Goal: Navigation & Orientation: Understand site structure

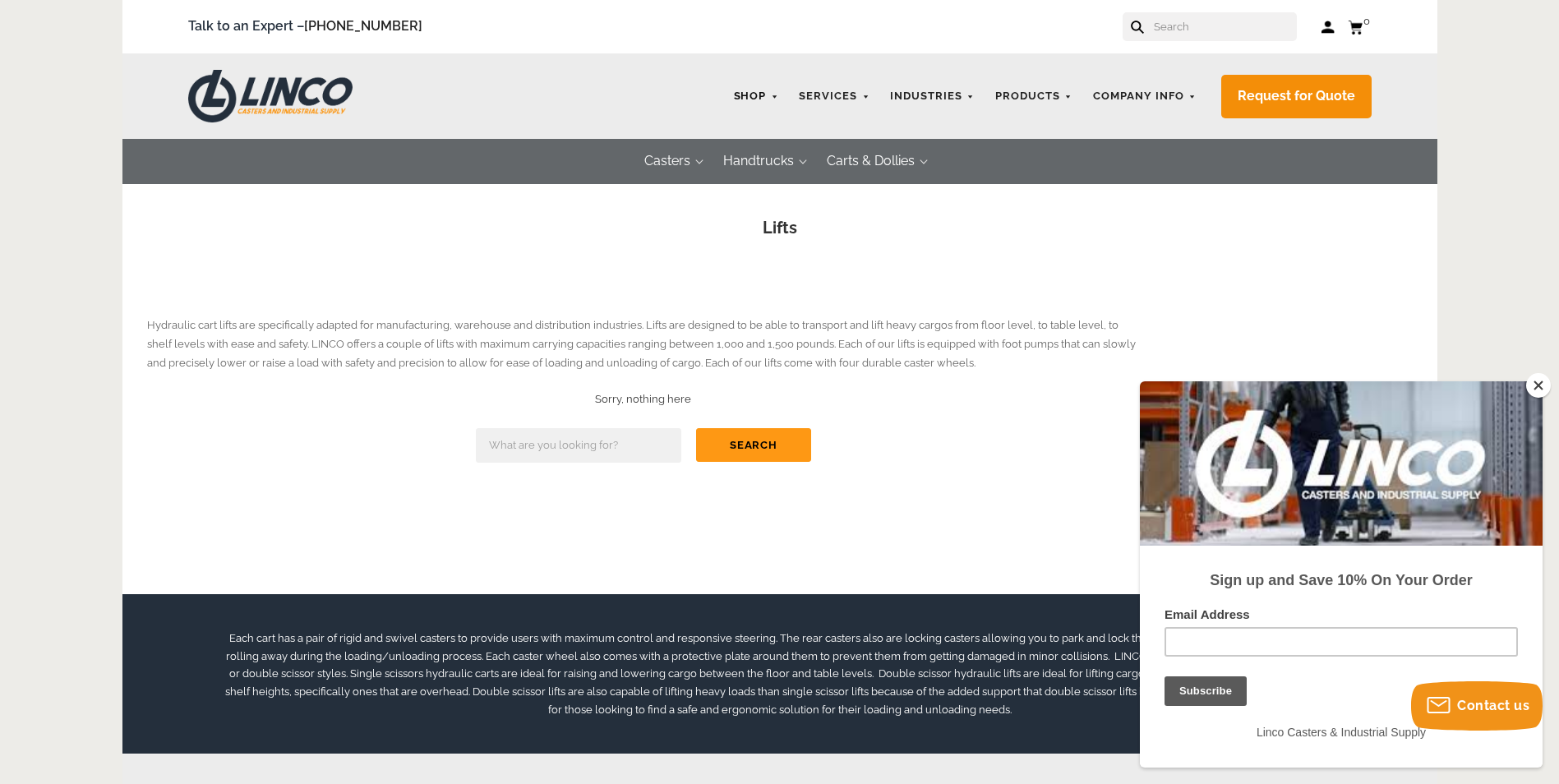
click at [775, 97] on link "Shop" at bounding box center [756, 96] width 62 height 32
click at [1532, 384] on button "Close" at bounding box center [1538, 385] width 25 height 24
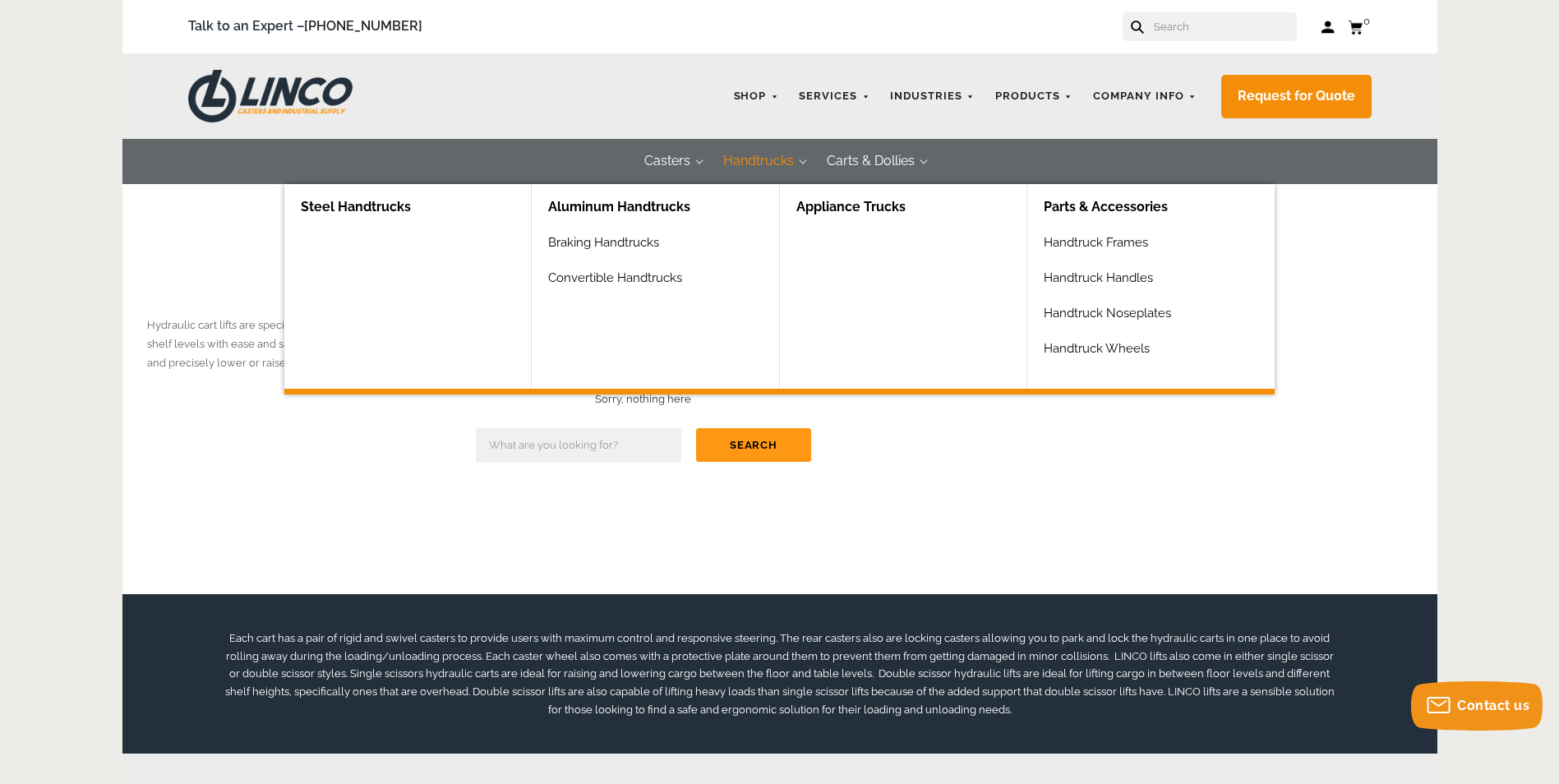
click at [775, 154] on button "Handtrucks" at bounding box center [759, 162] width 104 height 45
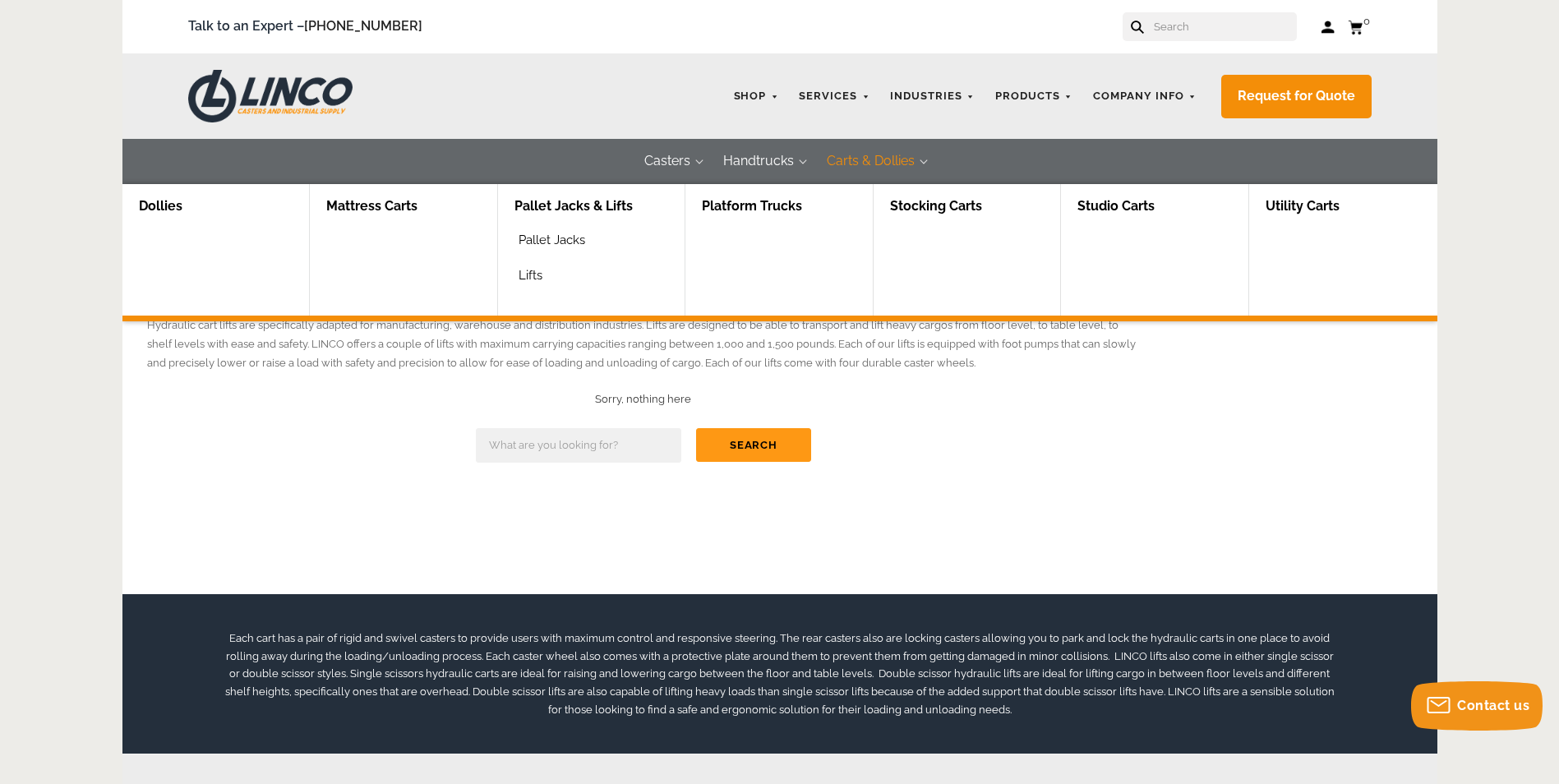
click at [863, 164] on button "Carts & Dollies" at bounding box center [871, 162] width 121 height 45
click at [754, 211] on link "Platform Trucks" at bounding box center [752, 207] width 133 height 45
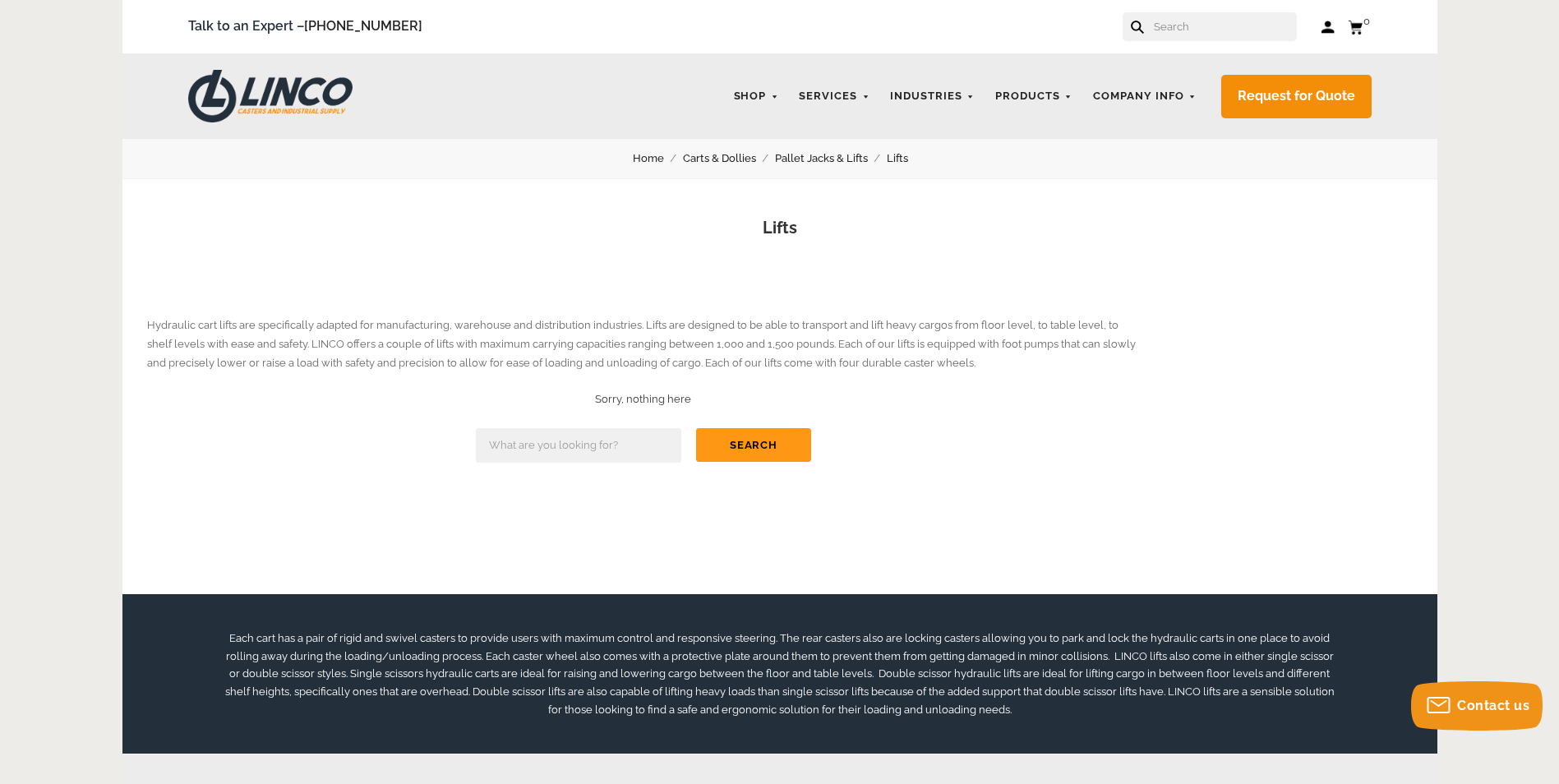
click at [648, 233] on h1 "Lifts" at bounding box center [780, 227] width 1266 height 24
click at [293, 100] on img at bounding box center [271, 96] width 165 height 53
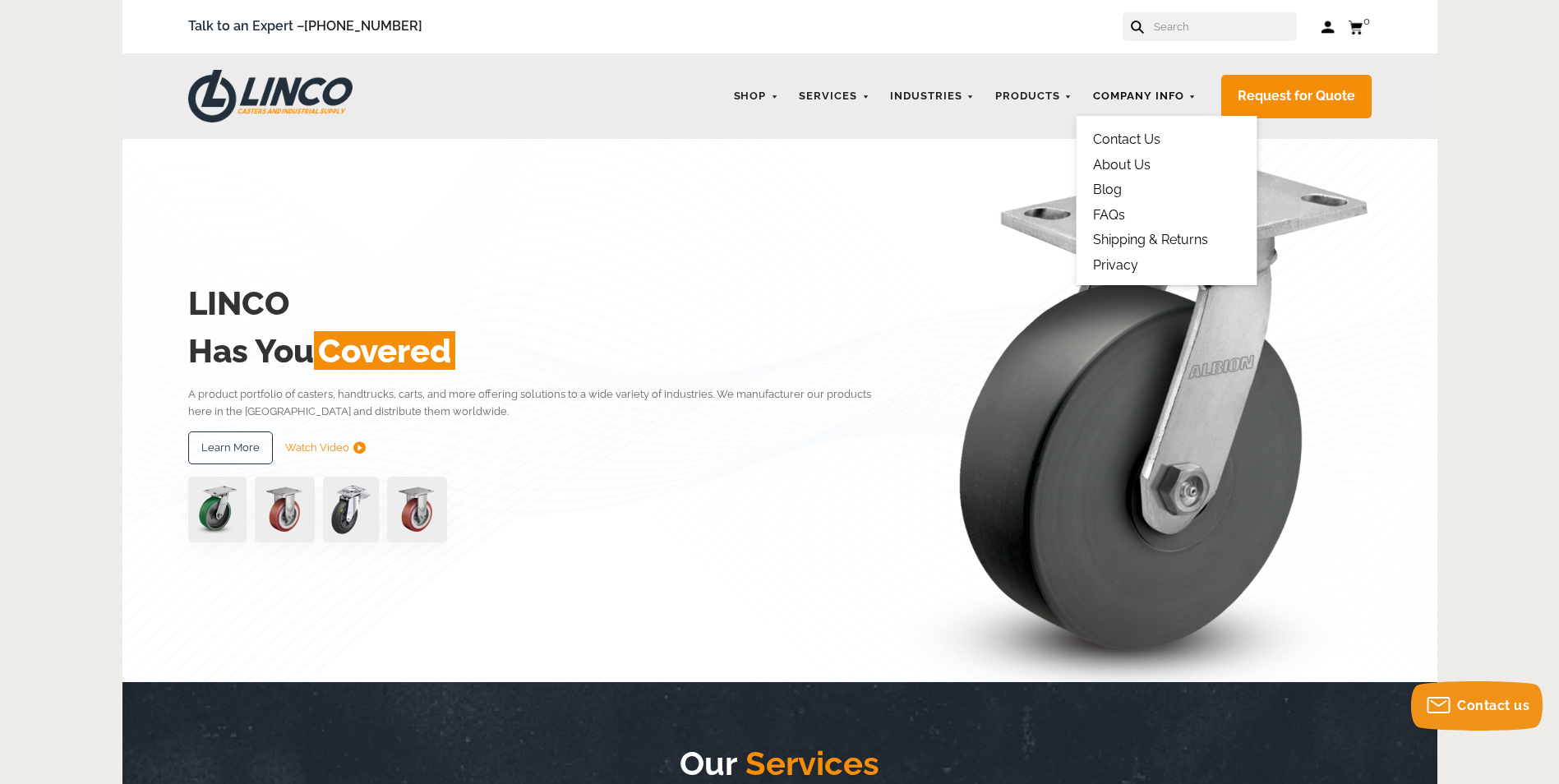
click at [1149, 90] on link "Company Info" at bounding box center [1144, 96] width 120 height 32
click at [1146, 134] on link "Contact Us" at bounding box center [1127, 139] width 68 height 16
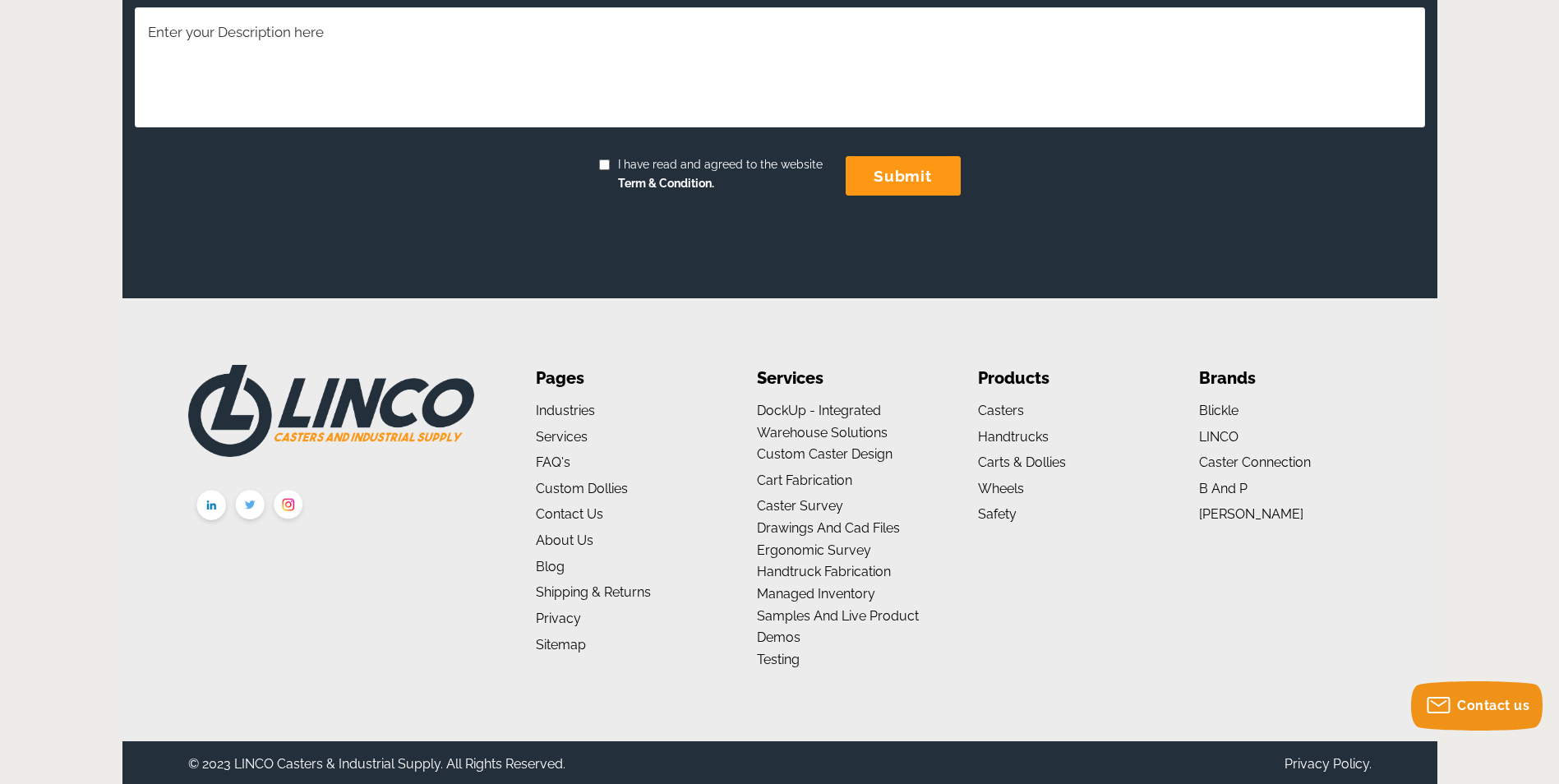
scroll to position [858, 0]
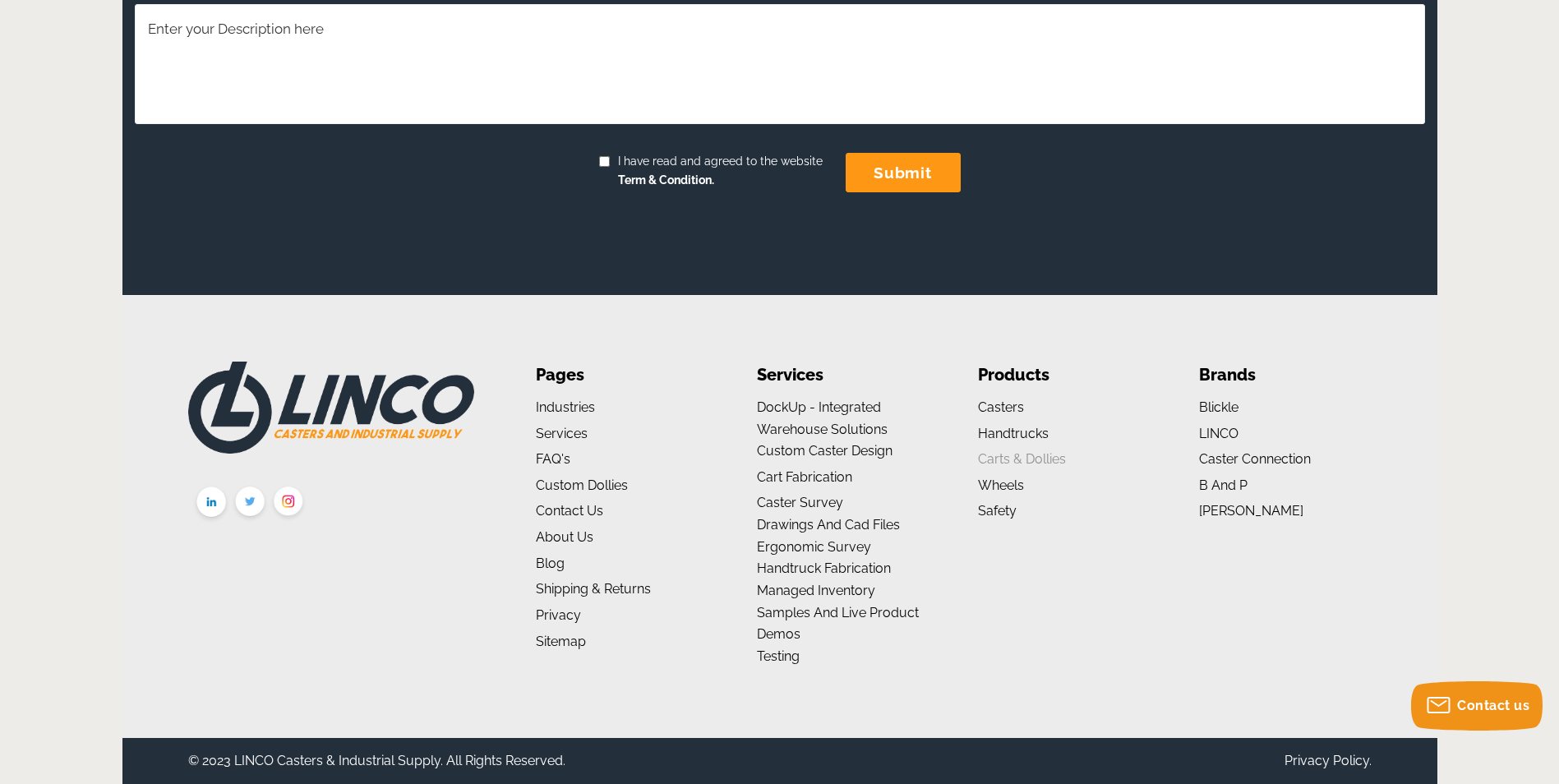
click at [1004, 457] on link "Carts & Dollies" at bounding box center [1023, 459] width 88 height 16
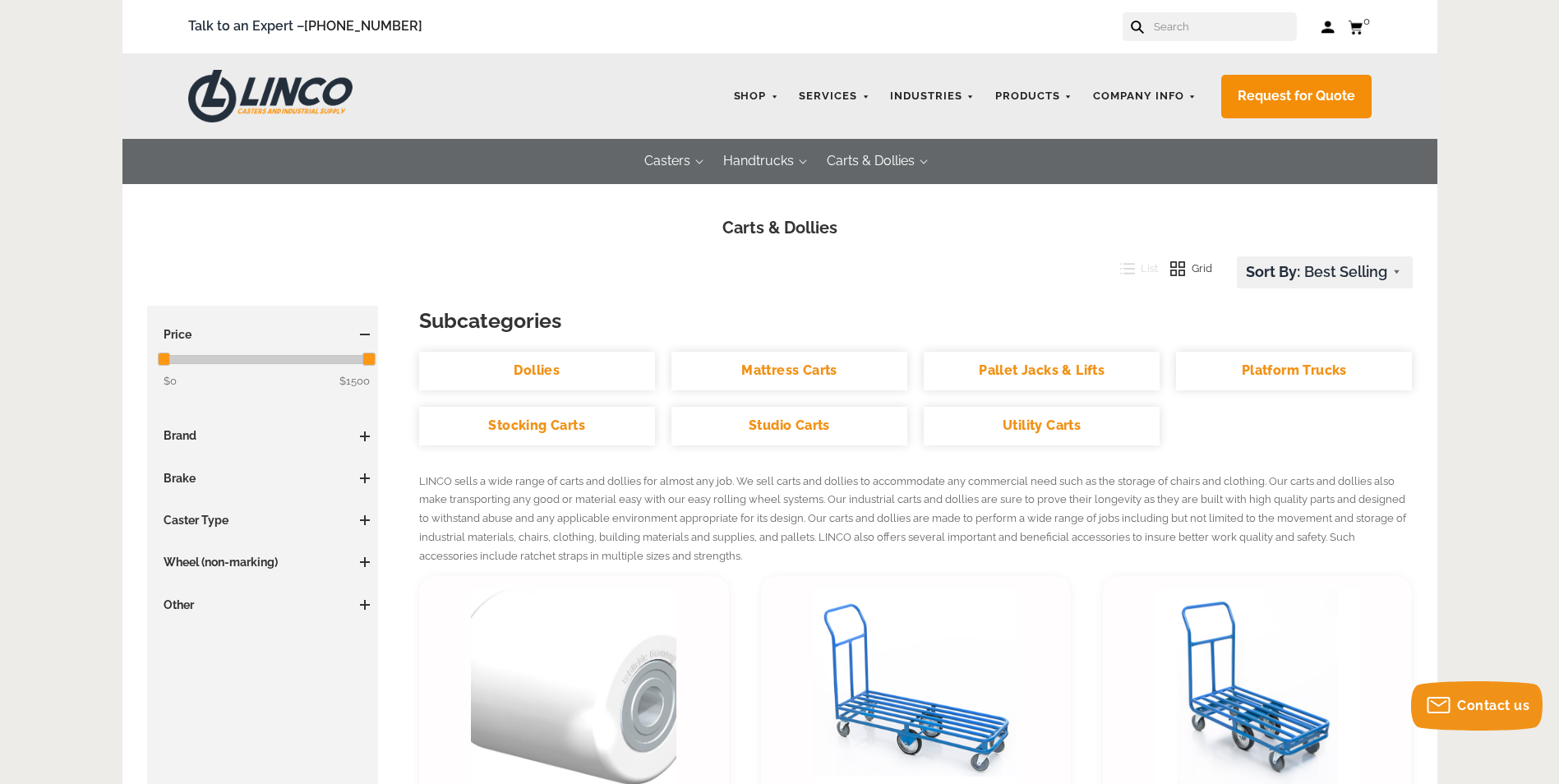
click at [297, 78] on img at bounding box center [271, 96] width 165 height 53
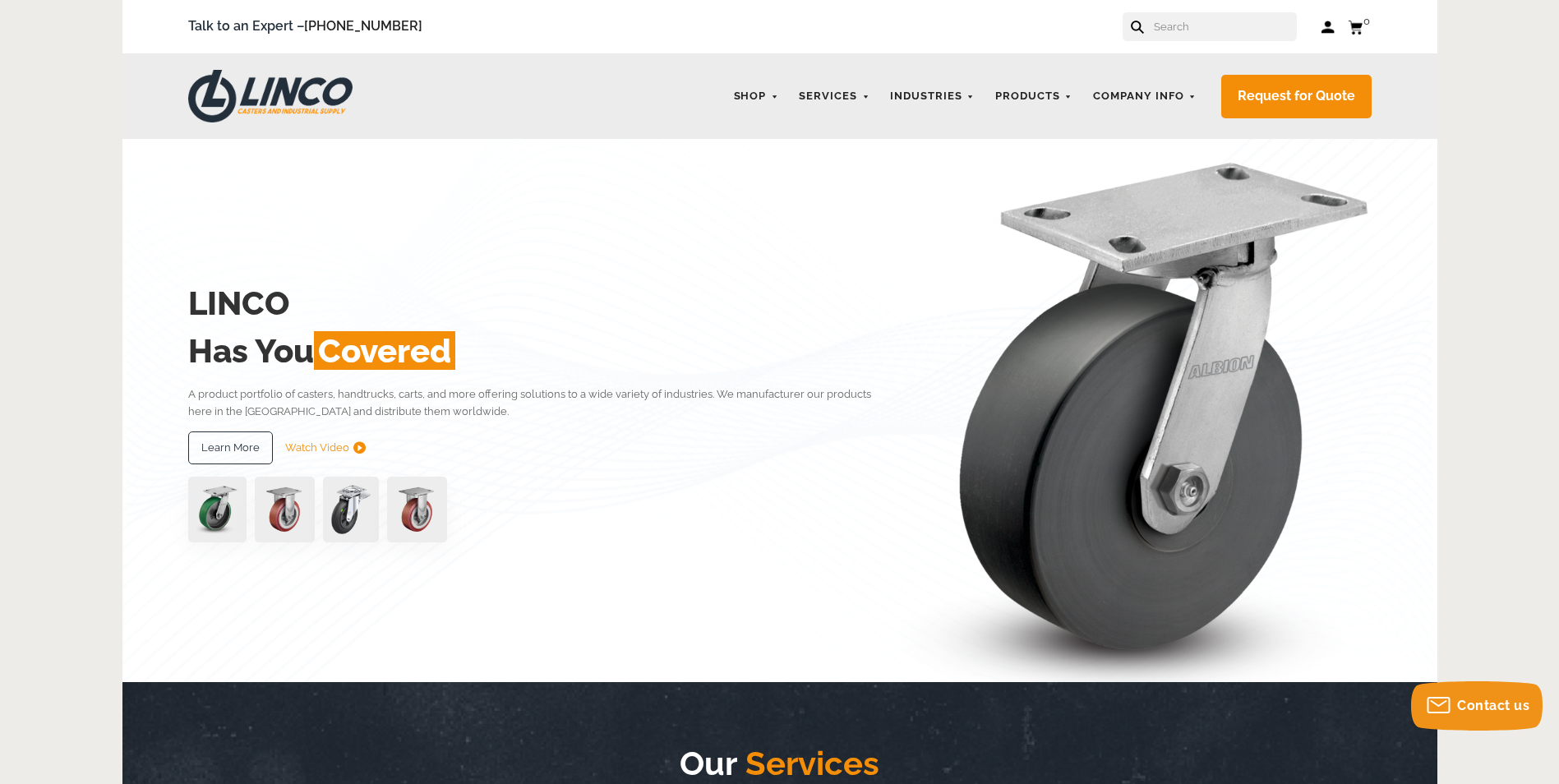
click at [280, 89] on img at bounding box center [271, 96] width 165 height 53
